Goal: Task Accomplishment & Management: Manage account settings

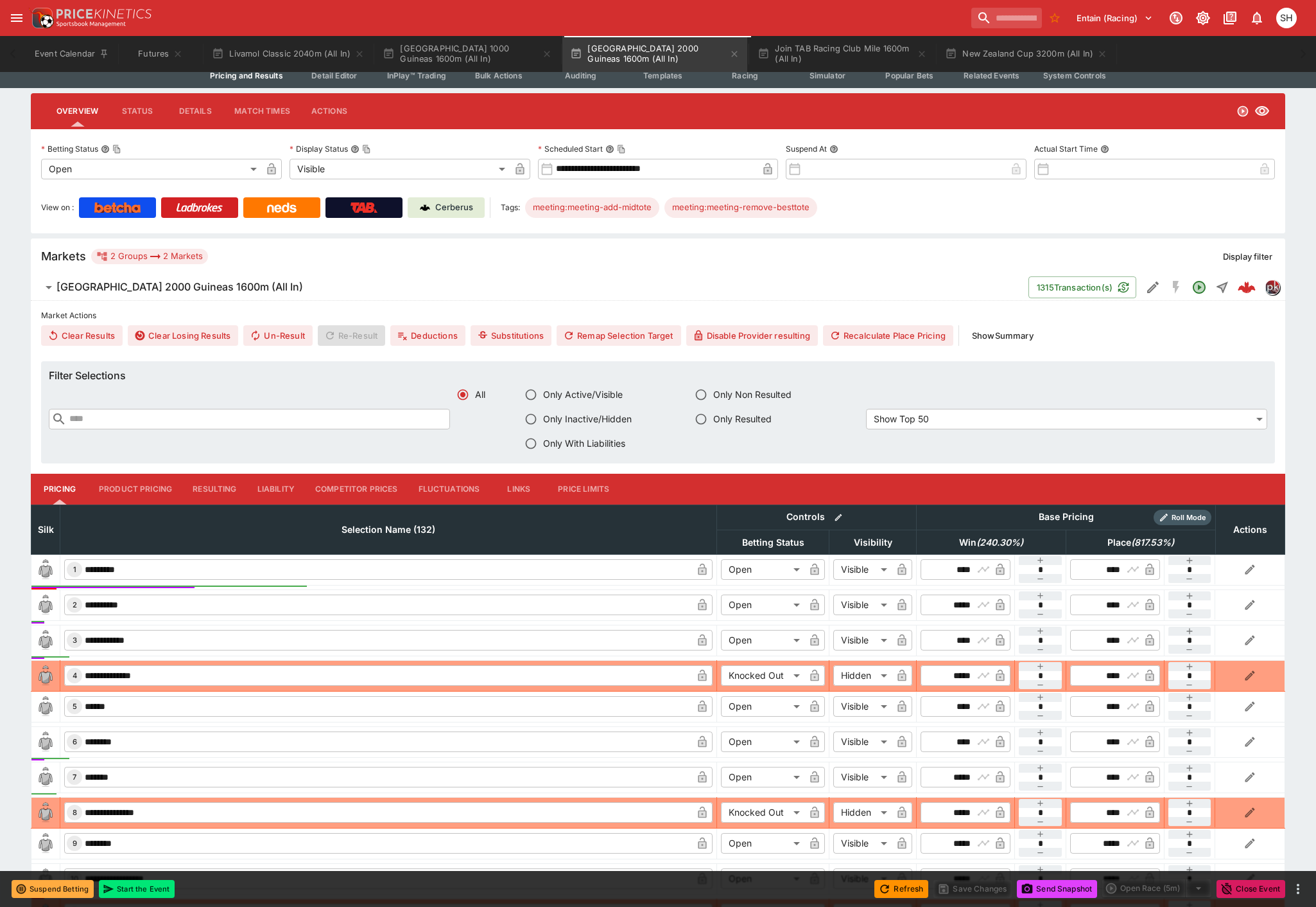
scroll to position [285, 0]
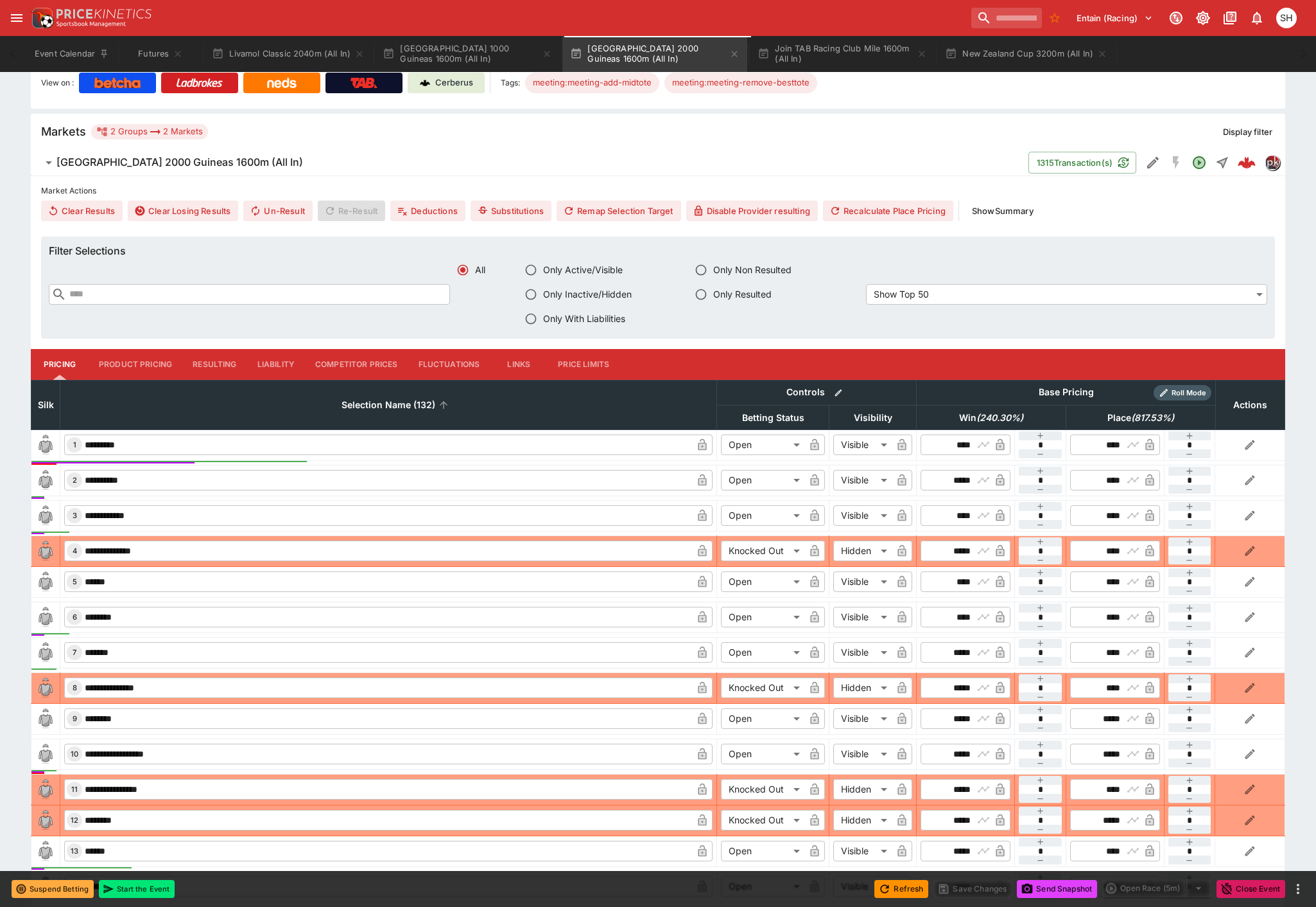
click at [376, 400] on span "Selection Name (132)" at bounding box center [389, 405] width 122 height 15
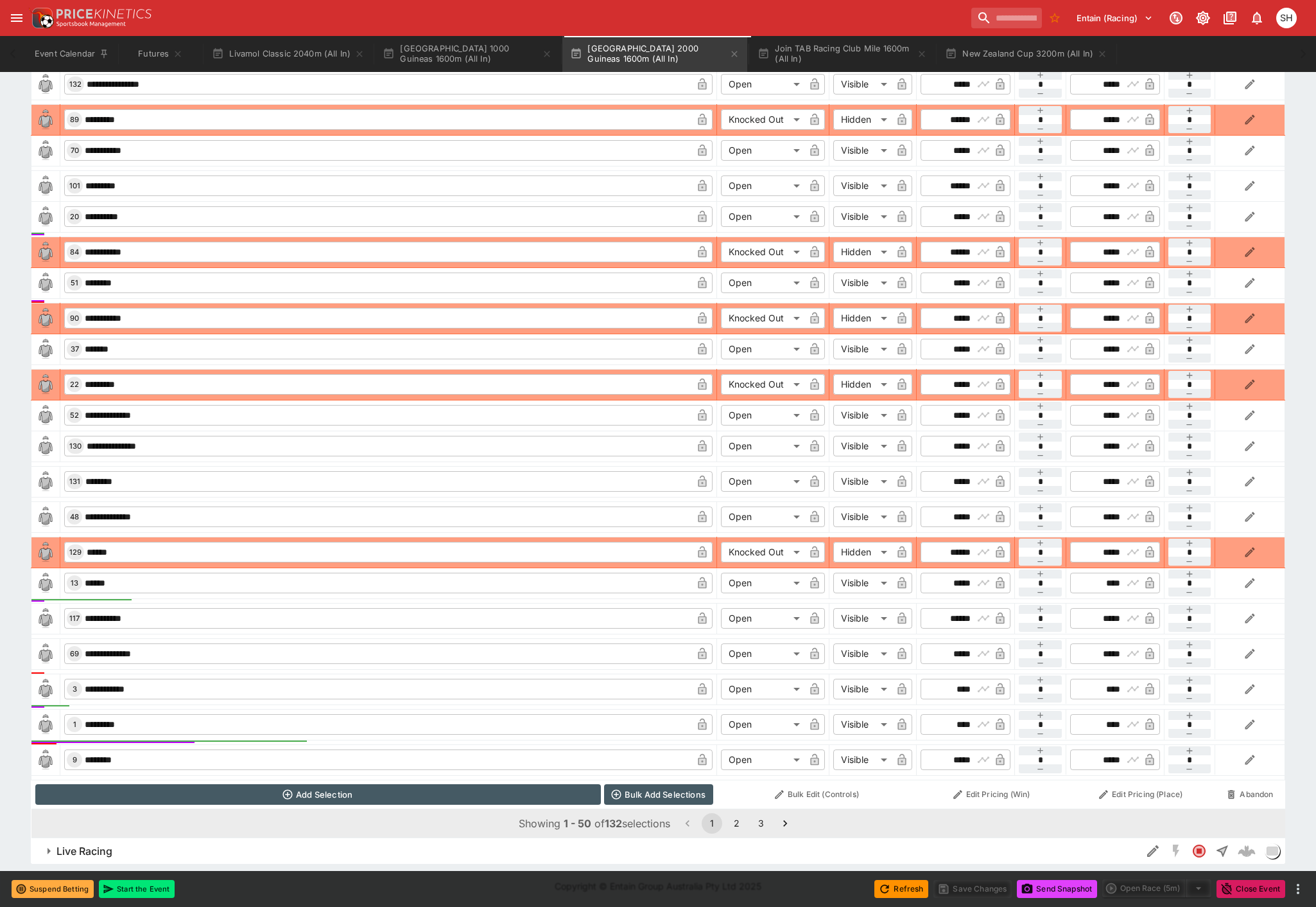
scroll to position [1595, 0]
click at [743, 824] on button "2" at bounding box center [737, 822] width 21 height 21
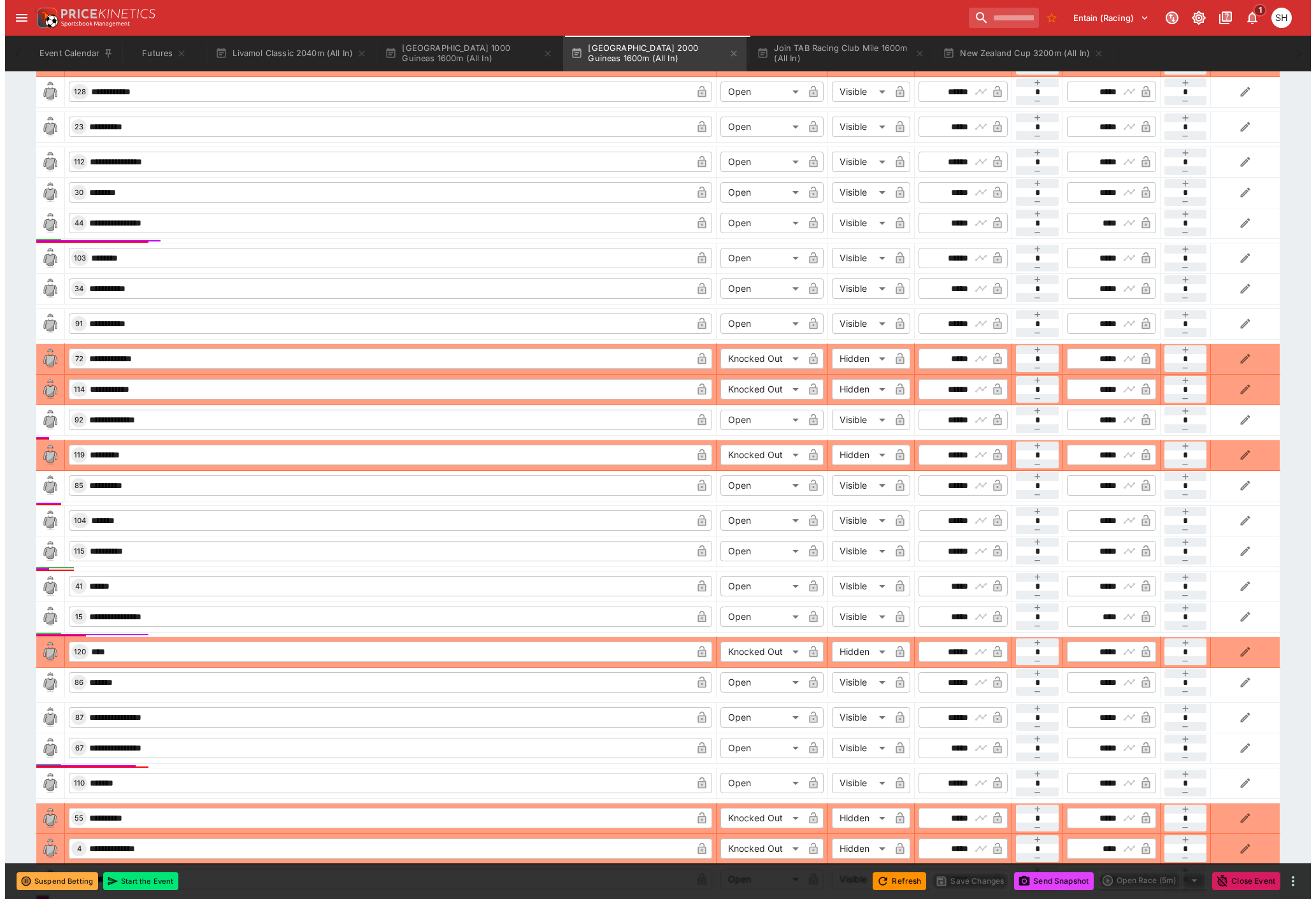
scroll to position [1253, 0]
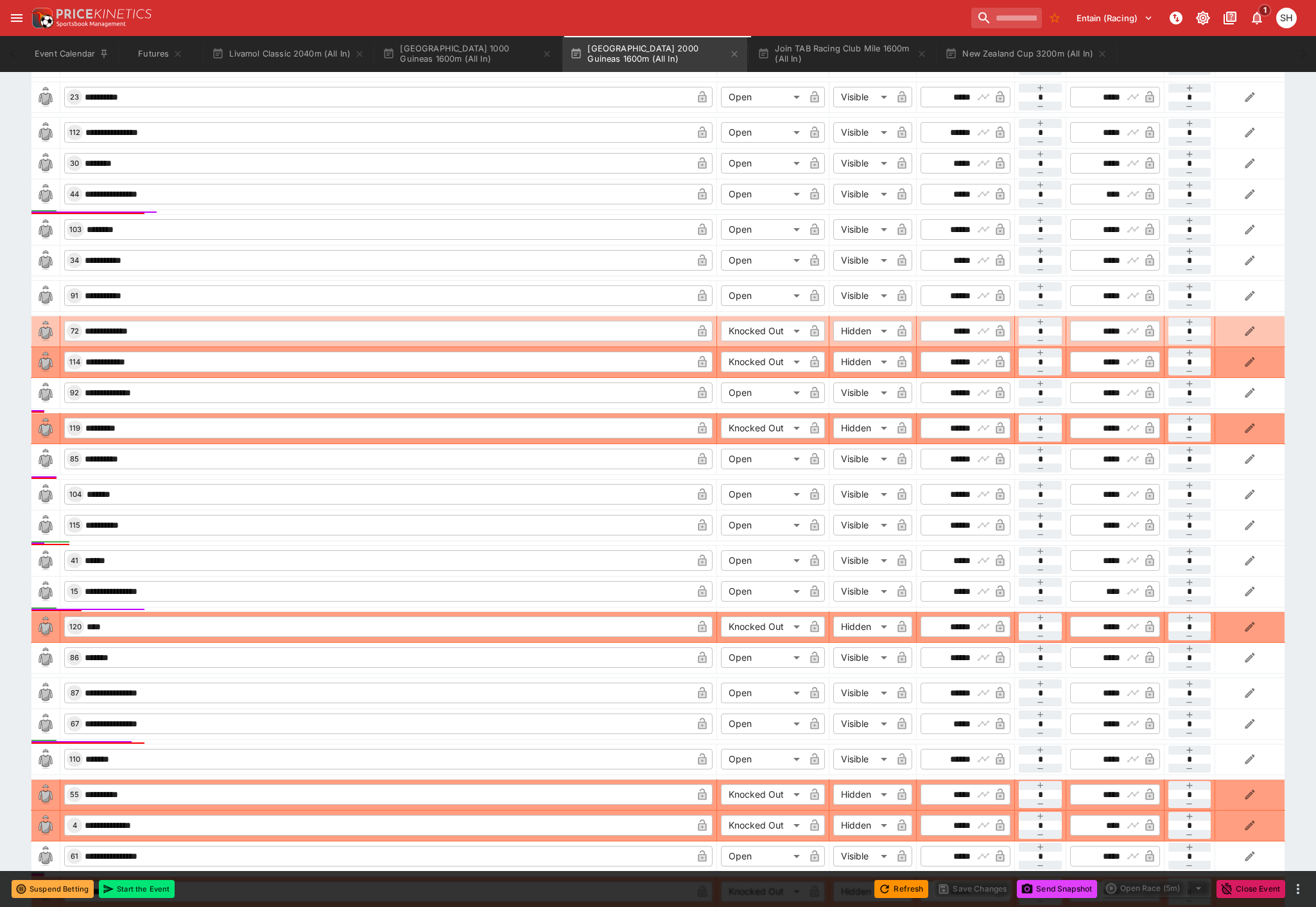
click at [767, 335] on body "**********" at bounding box center [658, 0] width 1316 height 2529
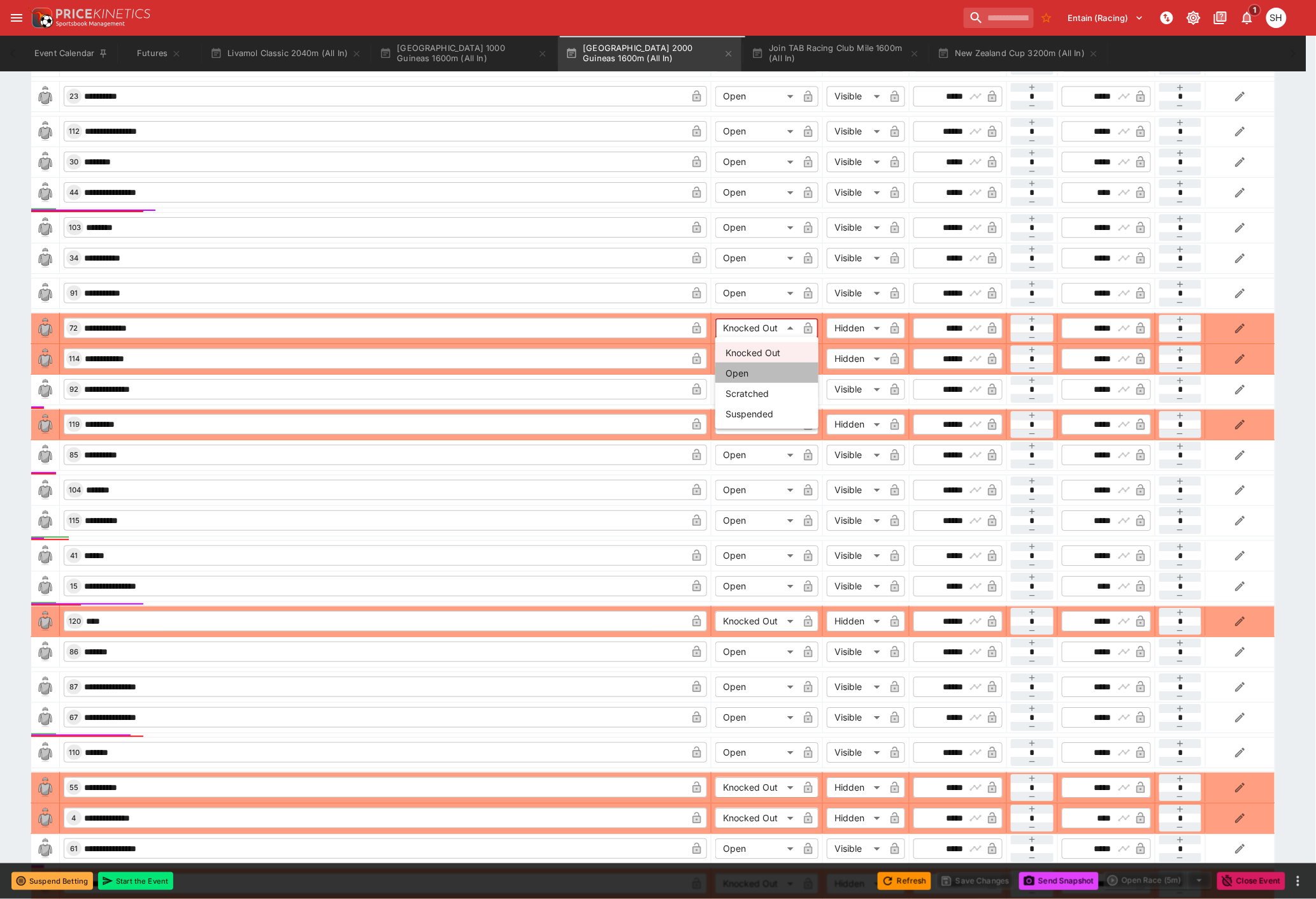
click at [766, 373] on li "Open" at bounding box center [766, 373] width 103 height 21
type input "****"
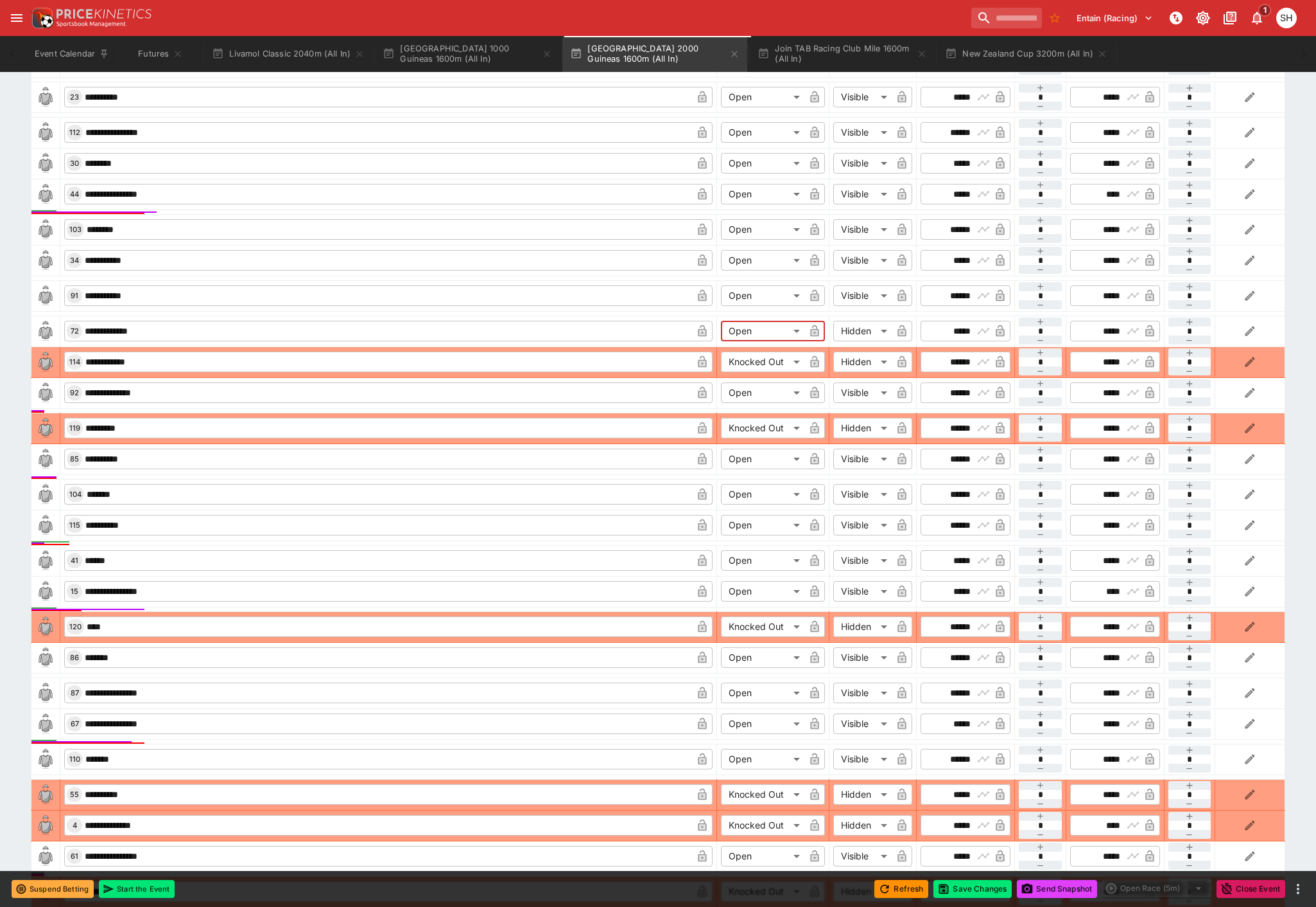
click at [869, 332] on body "**********" at bounding box center [658, 0] width 1316 height 2529
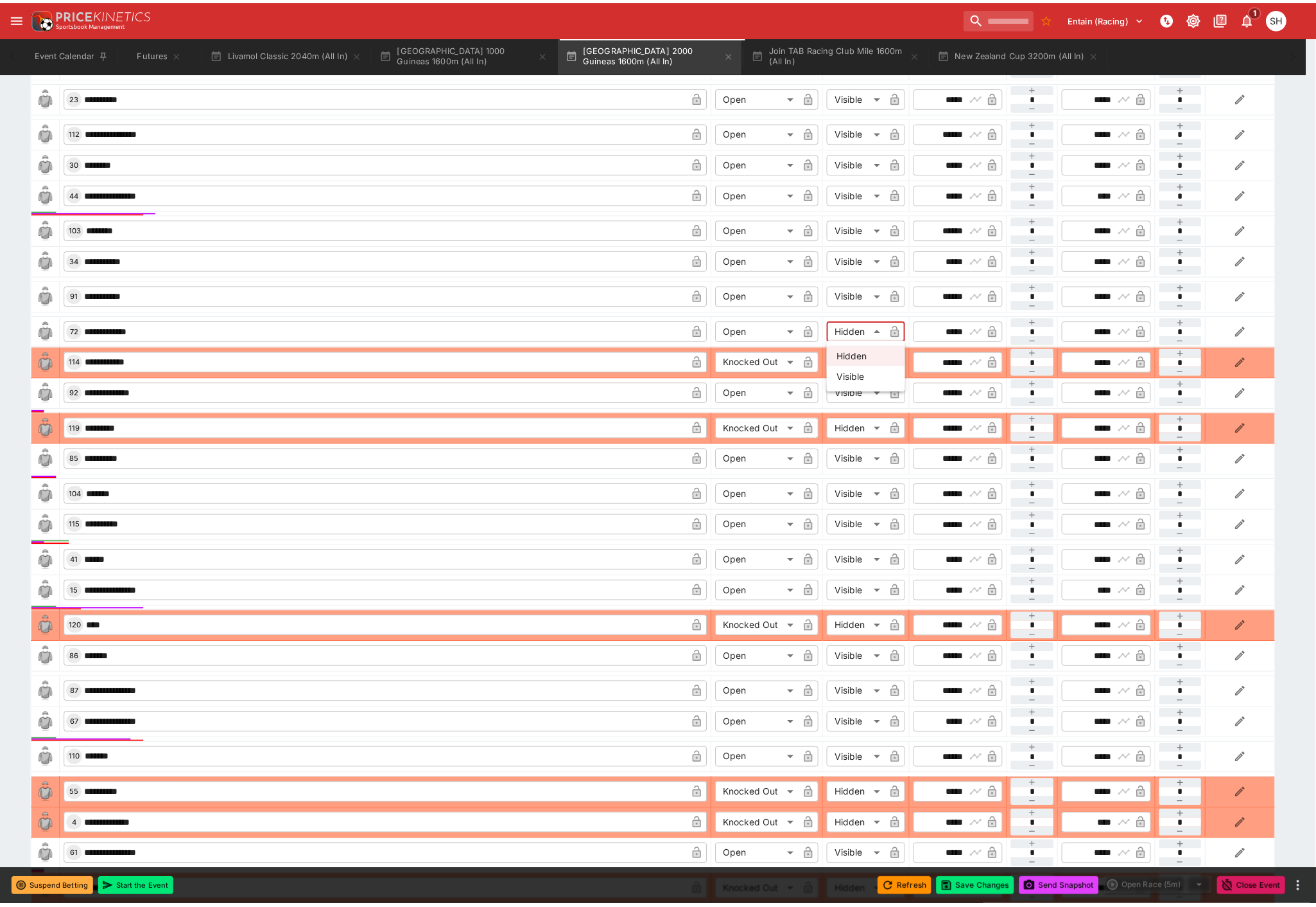
scroll to position [1234, 0]
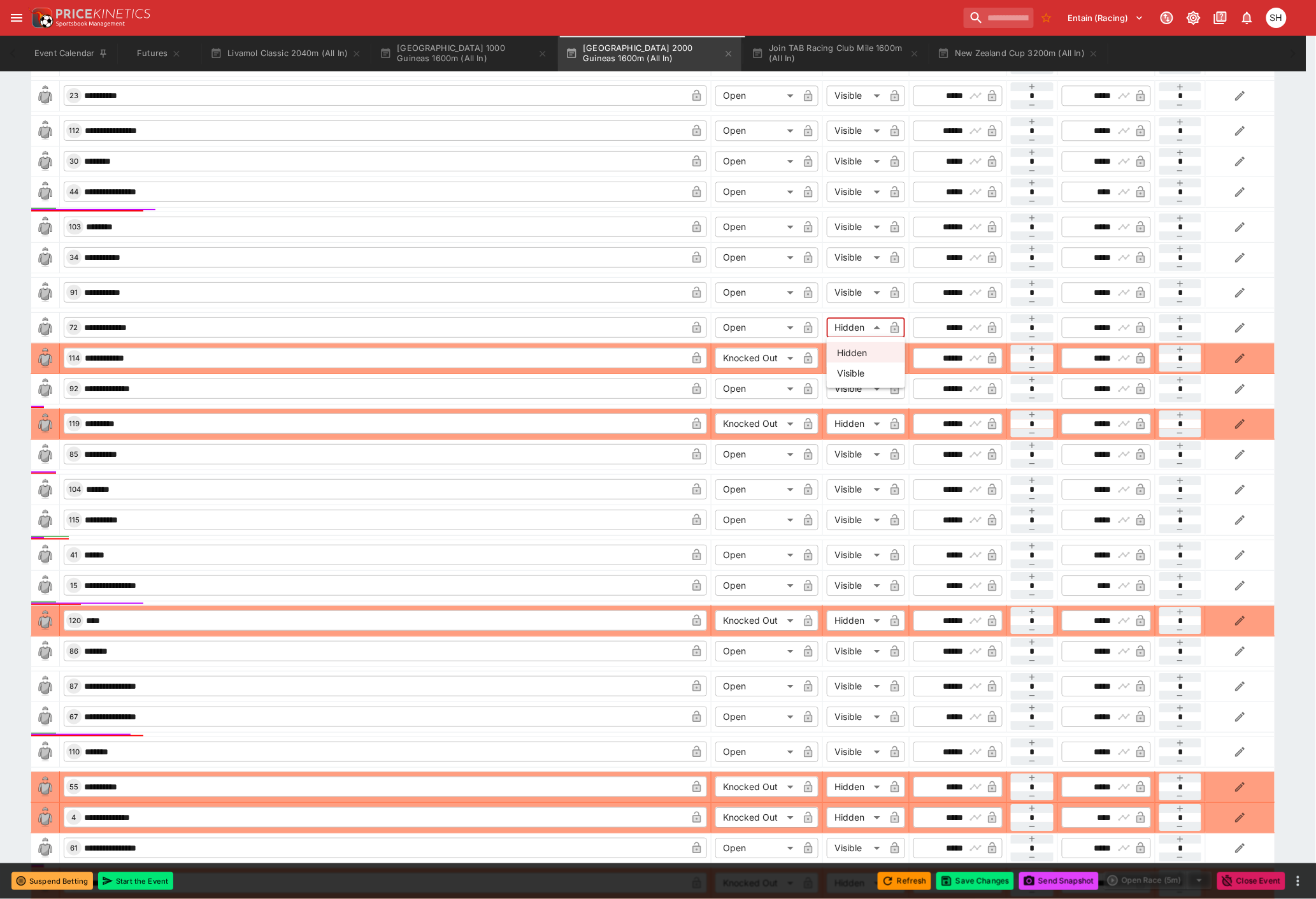
click at [867, 374] on li "Visible" at bounding box center [865, 373] width 78 height 21
type input "*******"
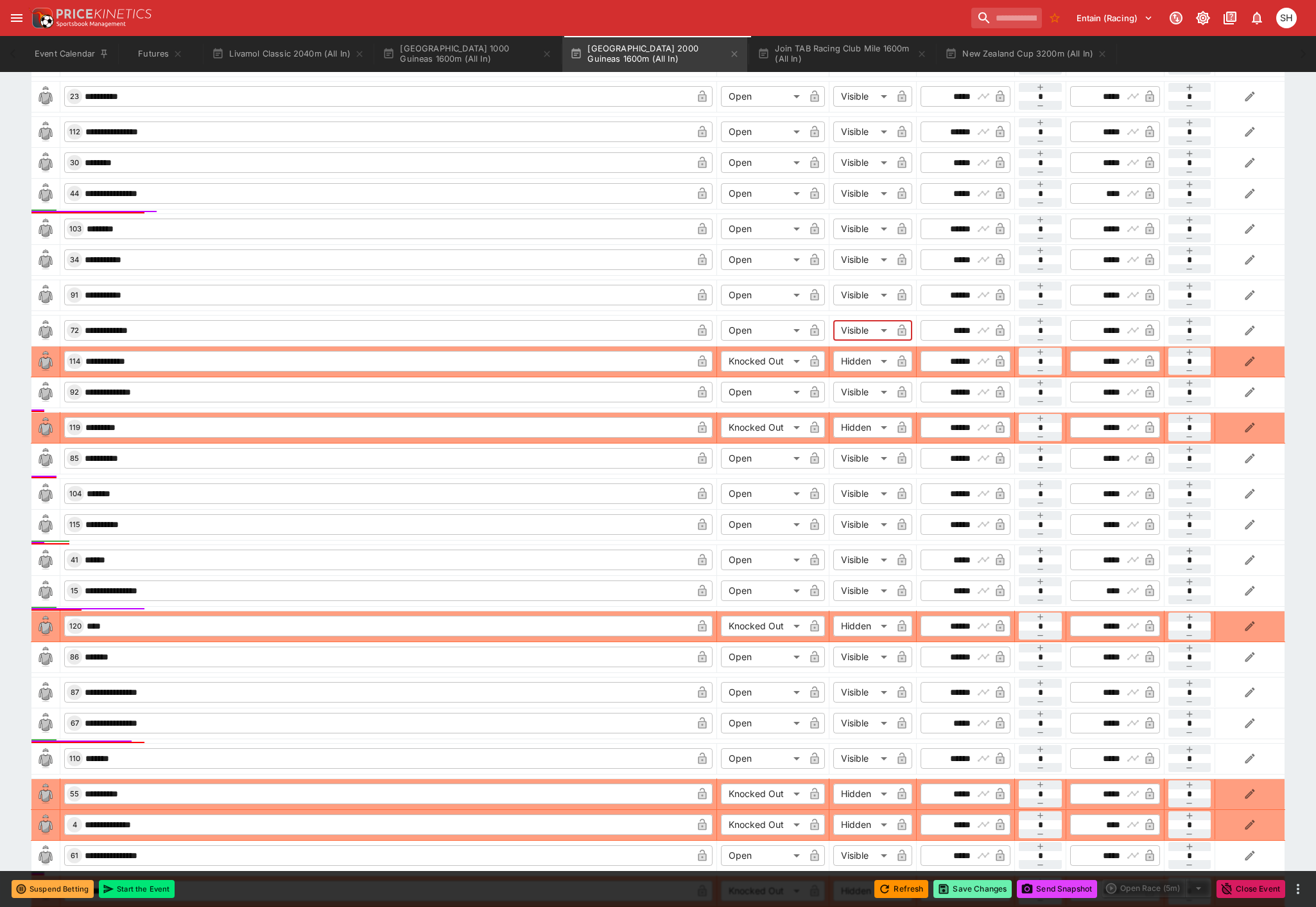
click at [961, 891] on button "Save Changes" at bounding box center [973, 888] width 78 height 18
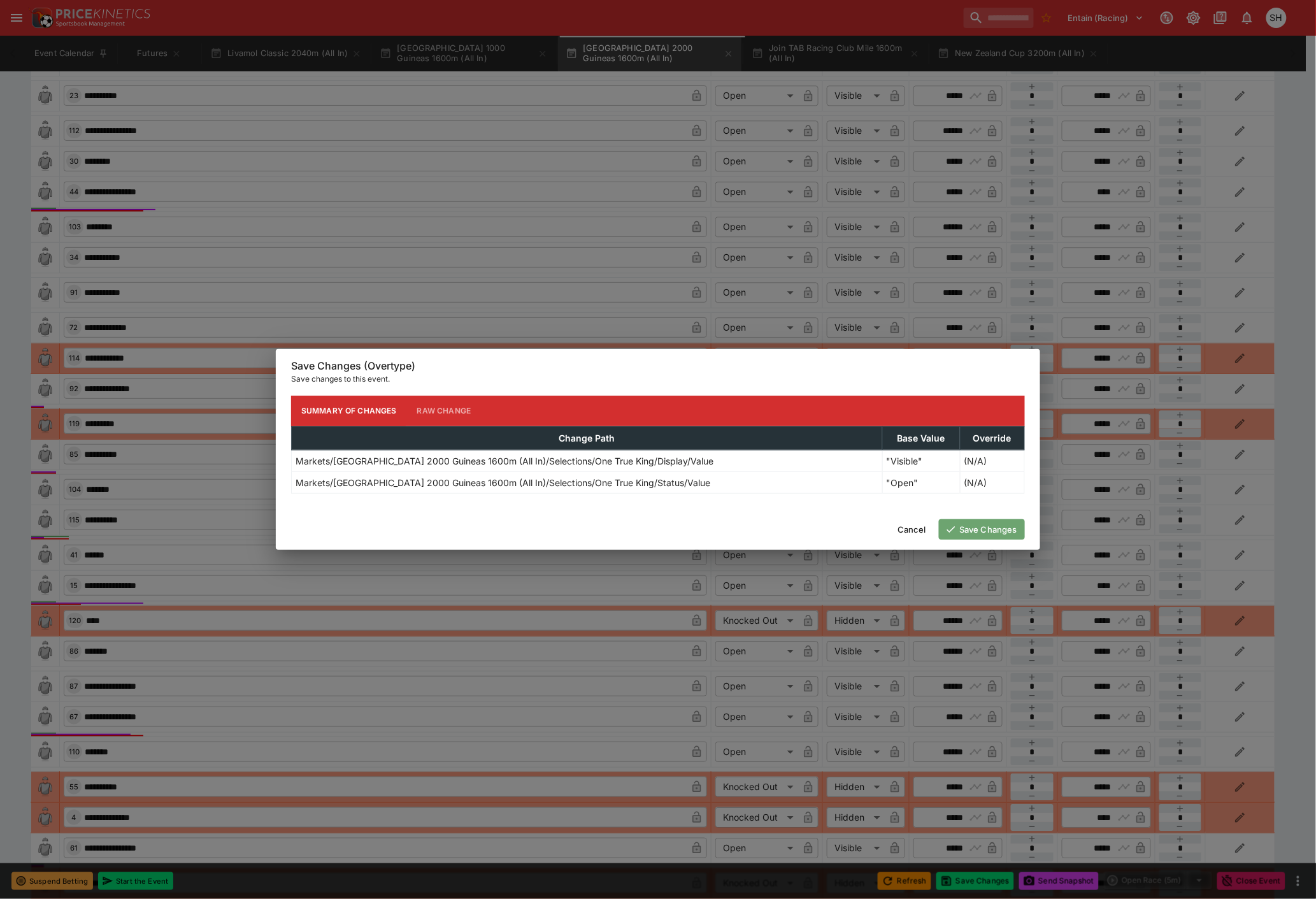
click at [977, 531] on button "Save Changes" at bounding box center [982, 530] width 86 height 21
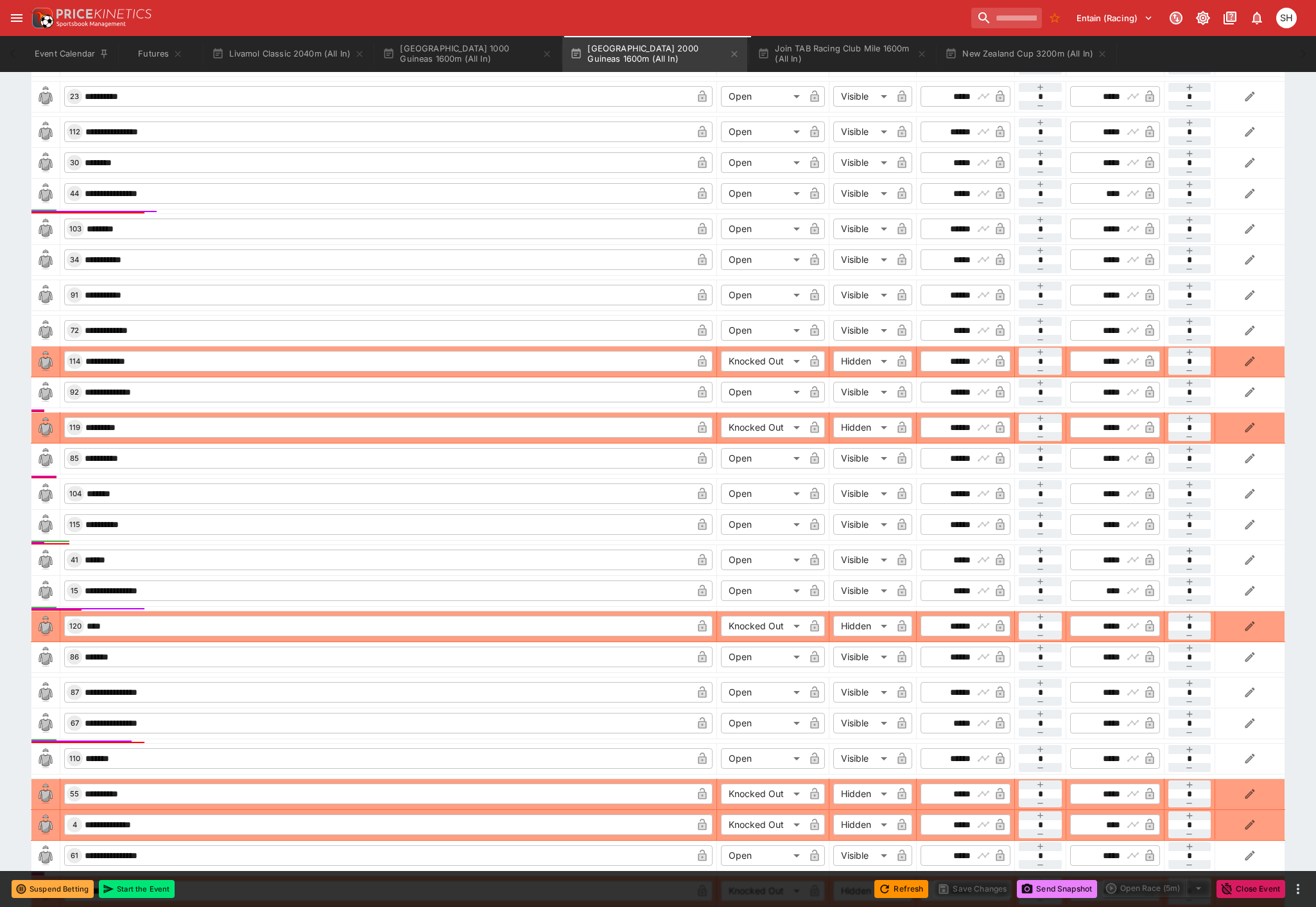
click at [1030, 892] on icon "button" at bounding box center [1027, 888] width 12 height 12
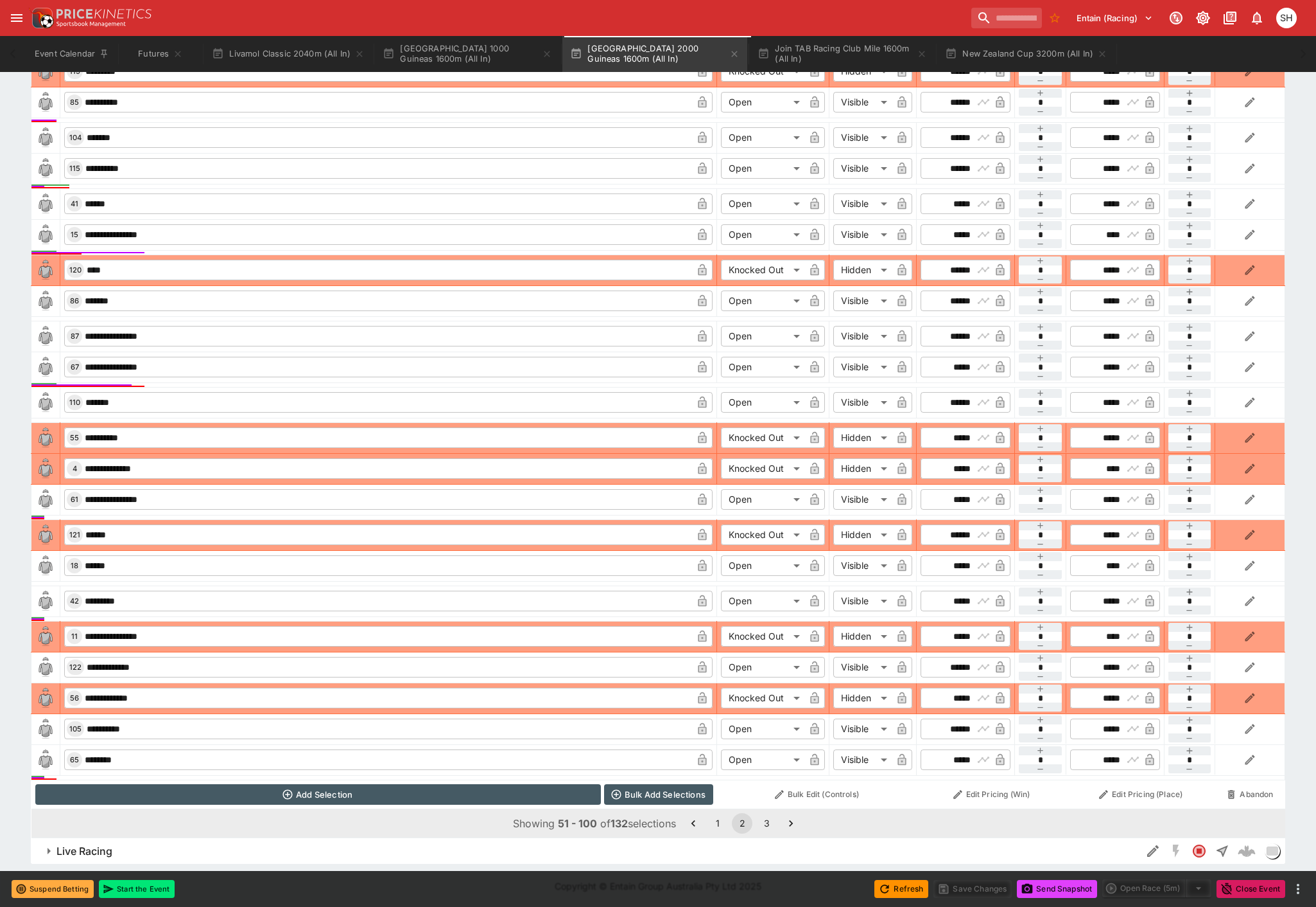
scroll to position [1595, 0]
click at [768, 827] on button "3" at bounding box center [767, 822] width 21 height 21
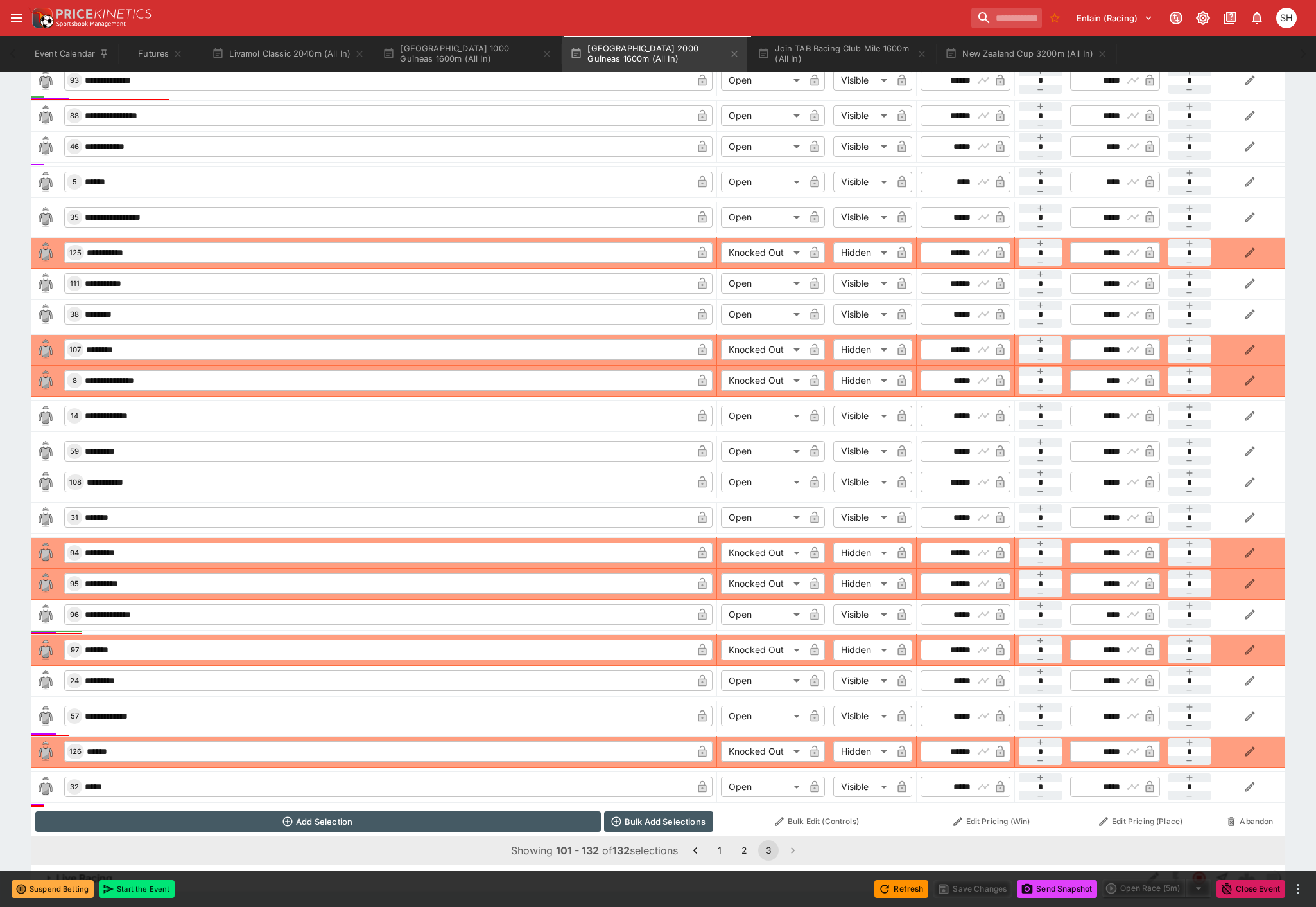
scroll to position [1021, 0]
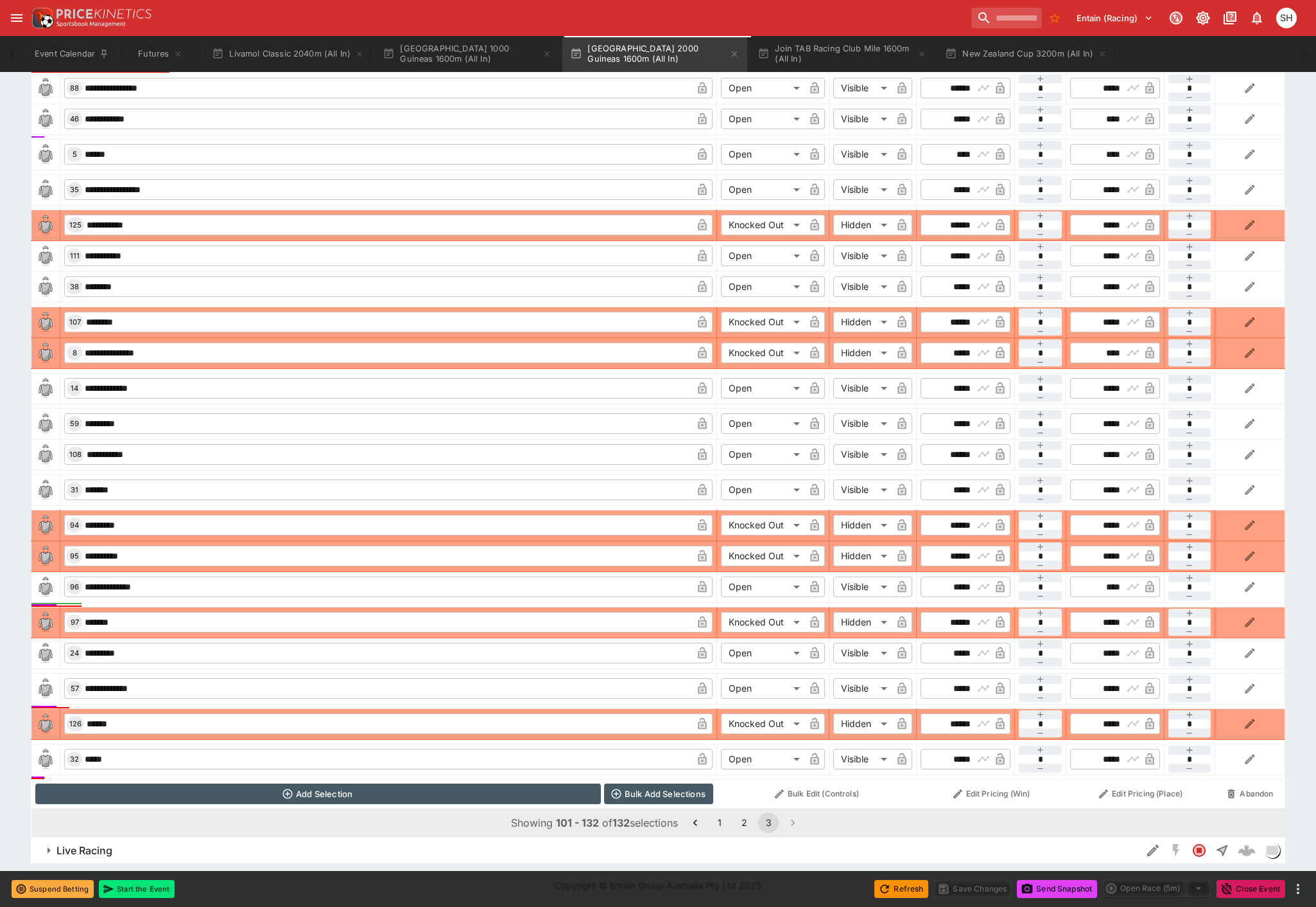
click at [745, 825] on button "2" at bounding box center [745, 822] width 21 height 21
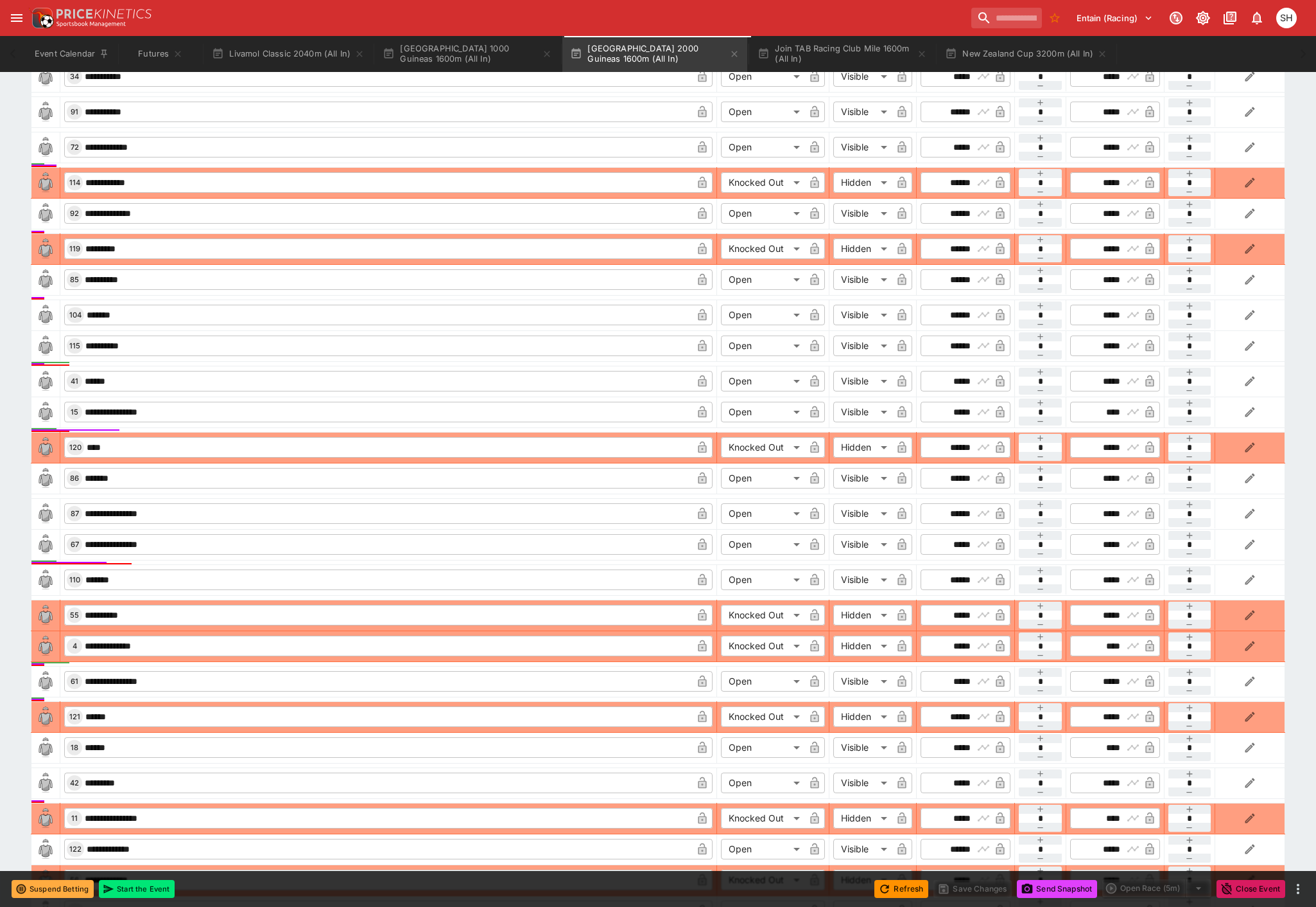
scroll to position [1592, 0]
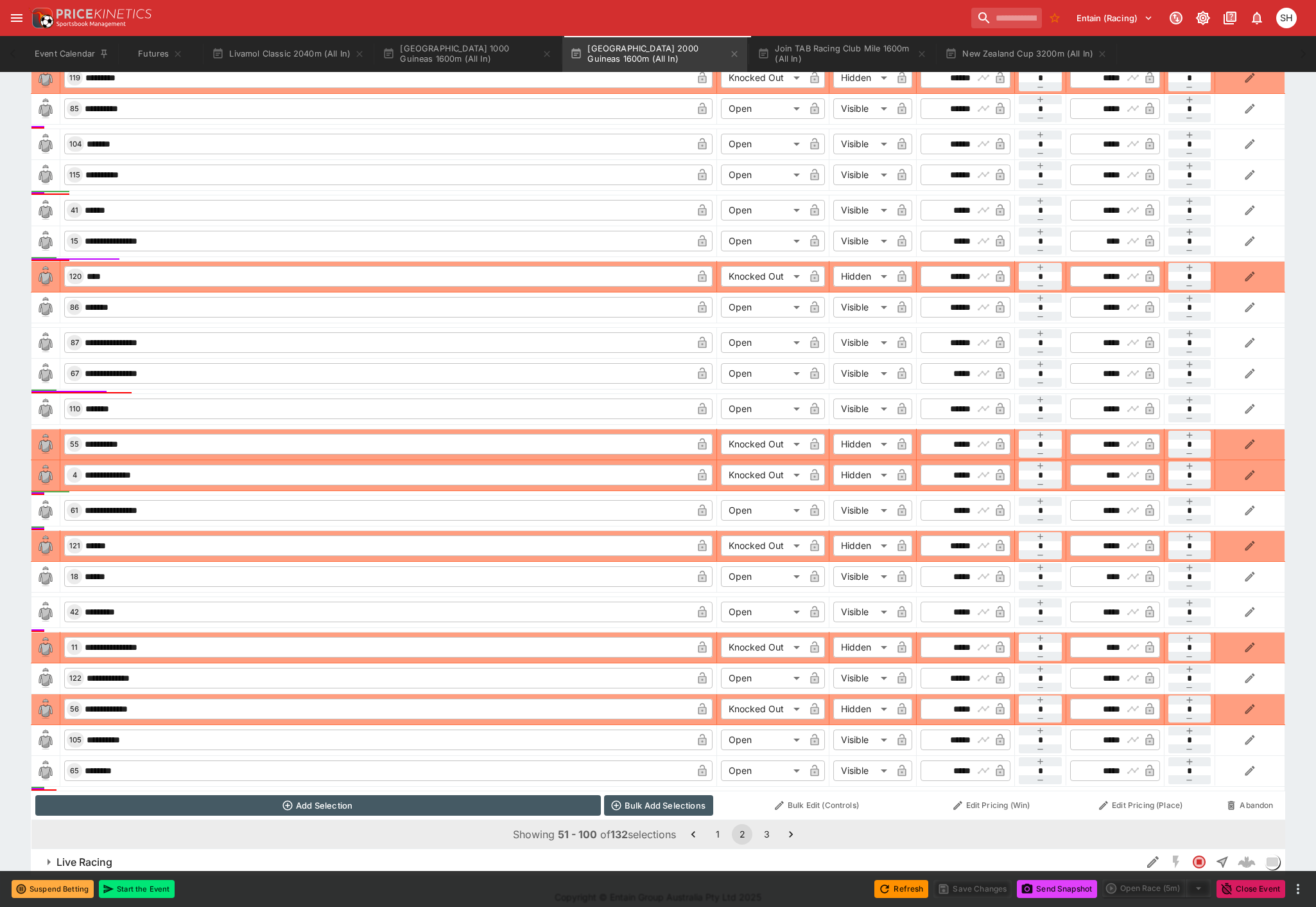
click at [720, 837] on button "1" at bounding box center [718, 835] width 21 height 21
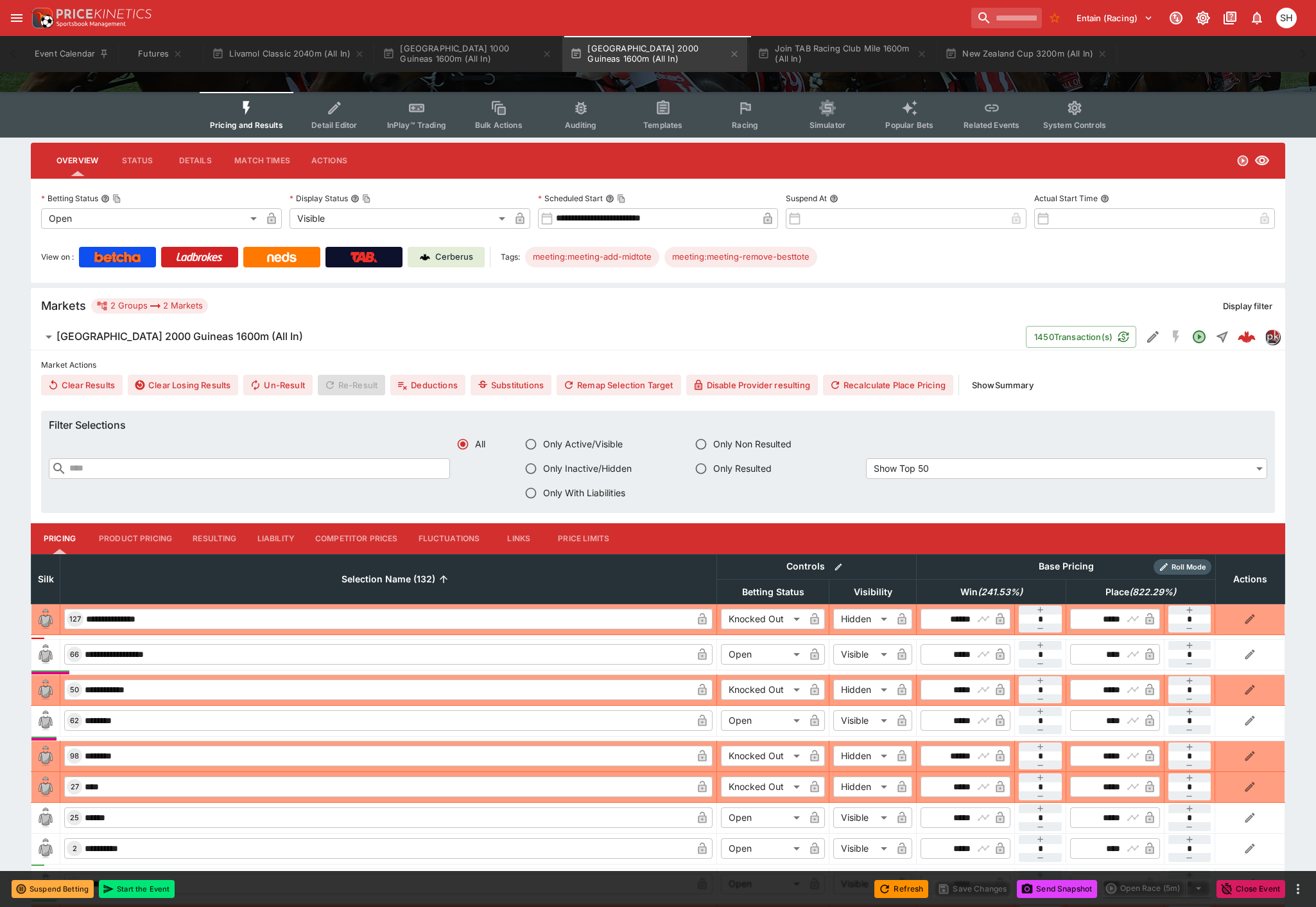
scroll to position [0, 0]
